Goal: Task Accomplishment & Management: Use online tool/utility

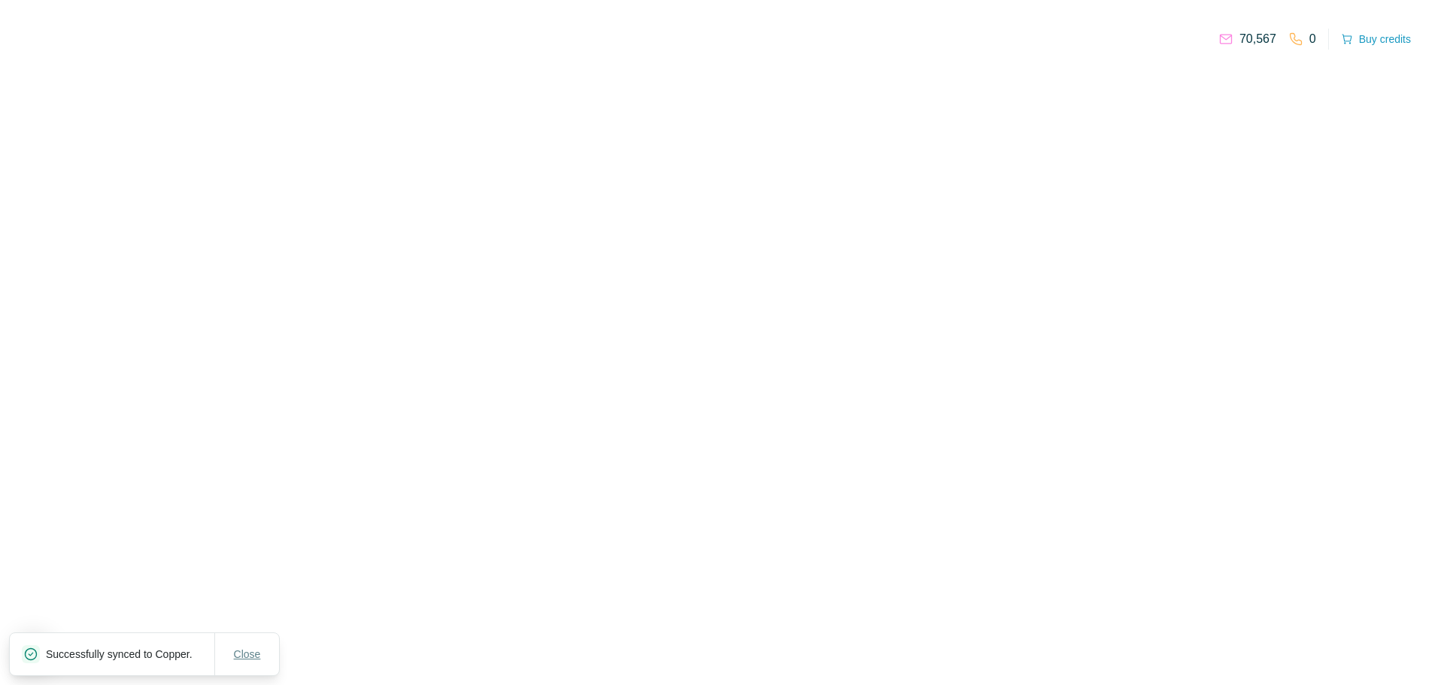
click at [244, 647] on span "Close" at bounding box center [247, 654] width 27 height 15
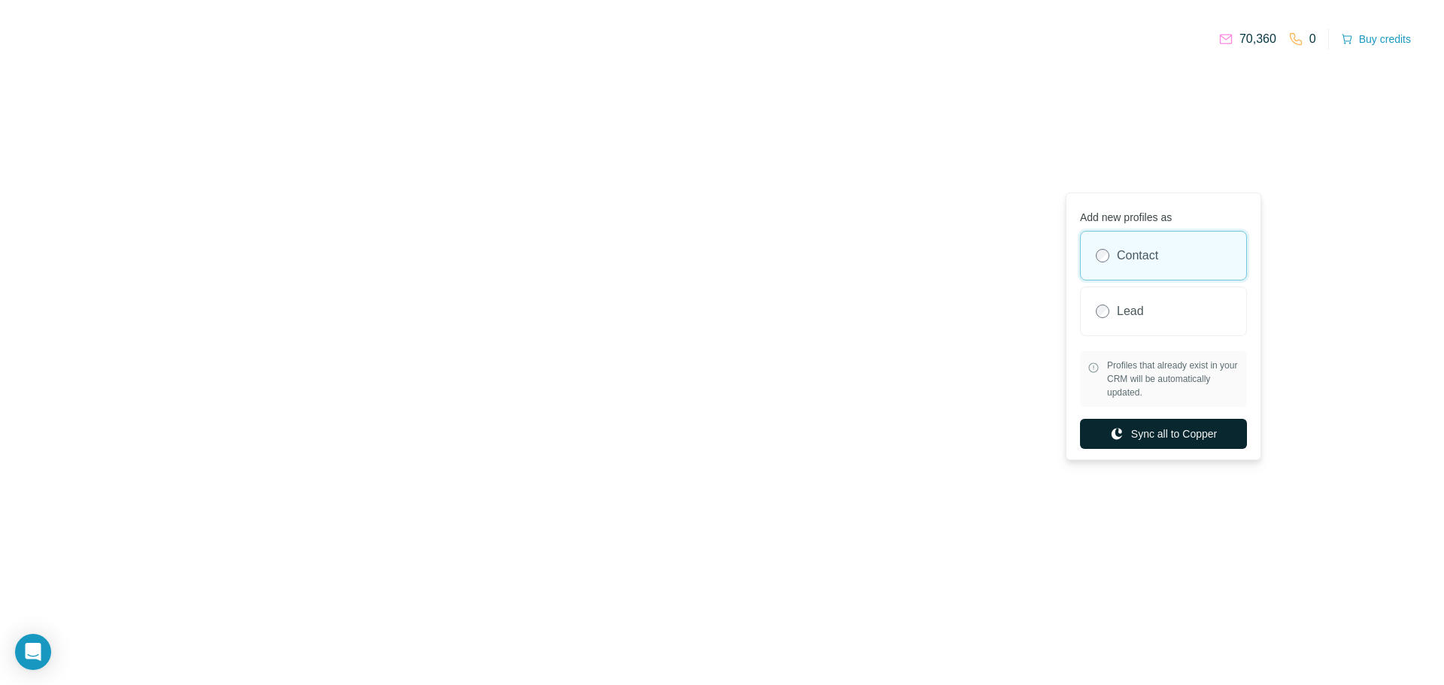
click at [1184, 435] on button "Sync all to Copper" at bounding box center [1163, 434] width 167 height 30
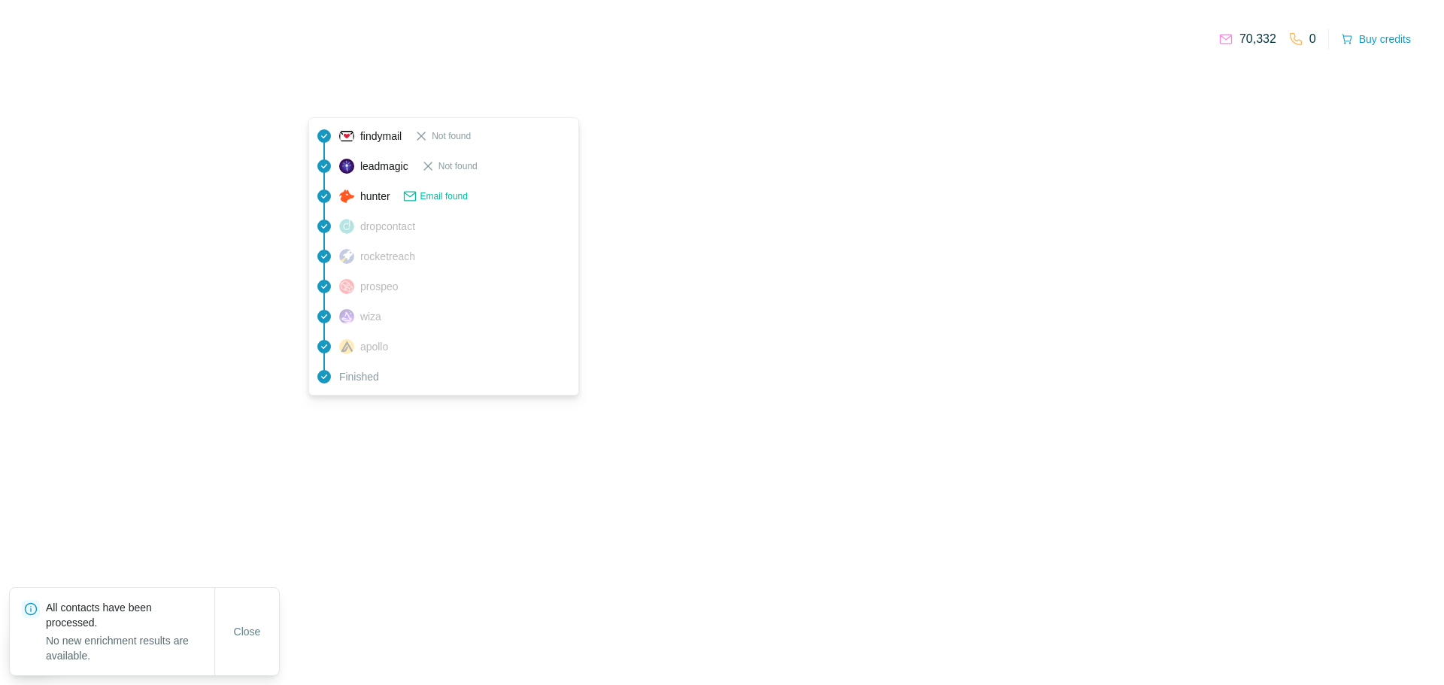
scroll to position [951, 0]
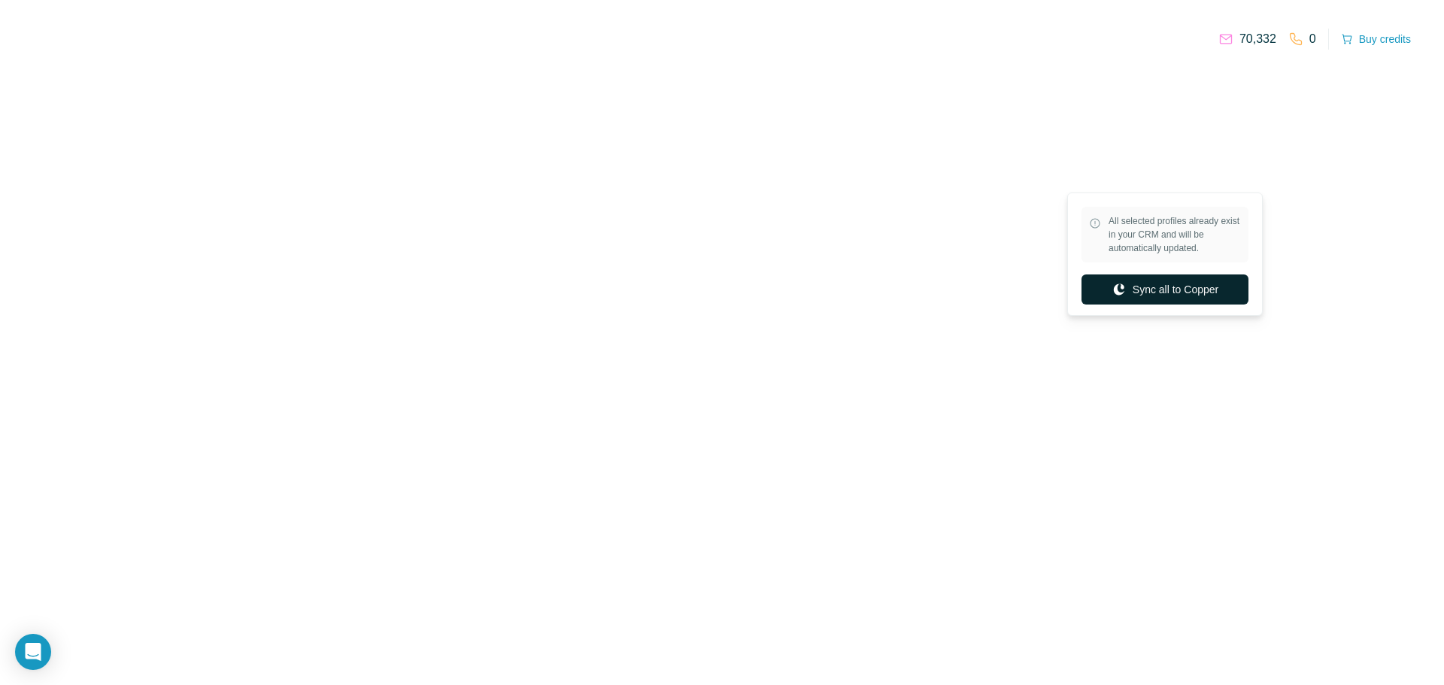
click at [1185, 290] on button "Sync all to Copper" at bounding box center [1164, 289] width 167 height 30
